Goal: Navigation & Orientation: Find specific page/section

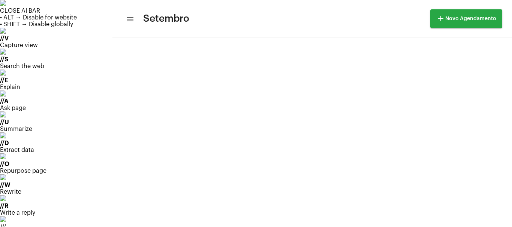
scroll to position [216, 0]
